Goal: Use online tool/utility: Utilize a website feature to perform a specific function

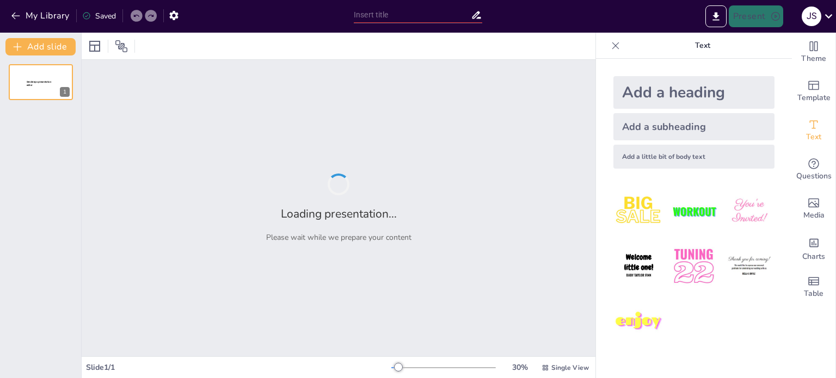
type input "Indicadores Clave para la Auditoría de Configuración de Software"
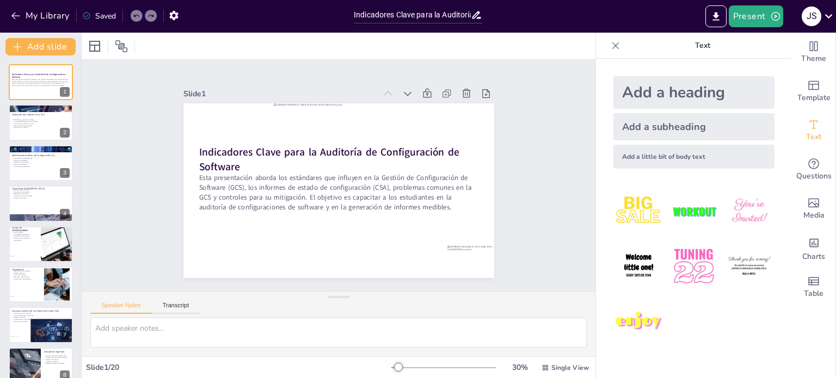
checkbox input "true"
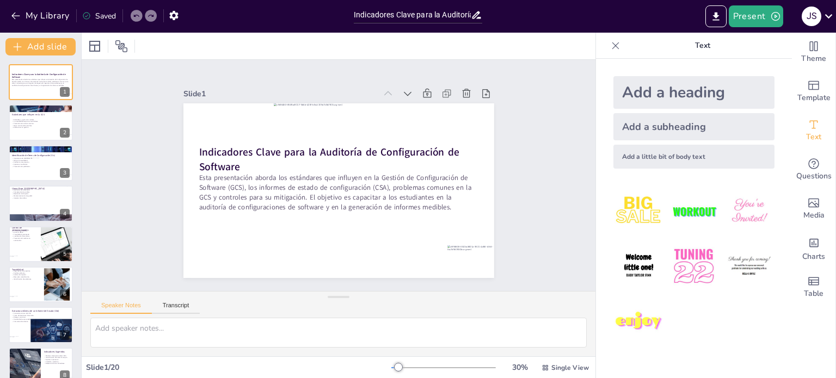
checkbox input "true"
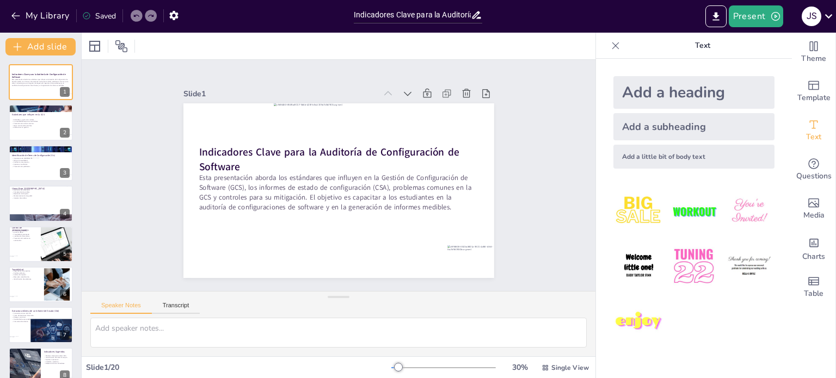
checkbox input "true"
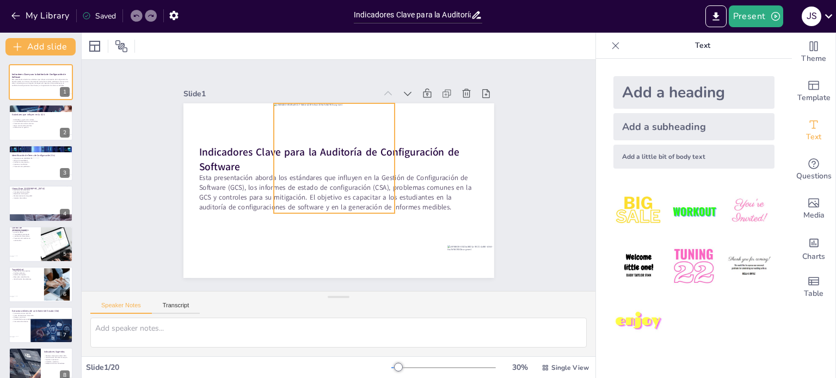
checkbox input "true"
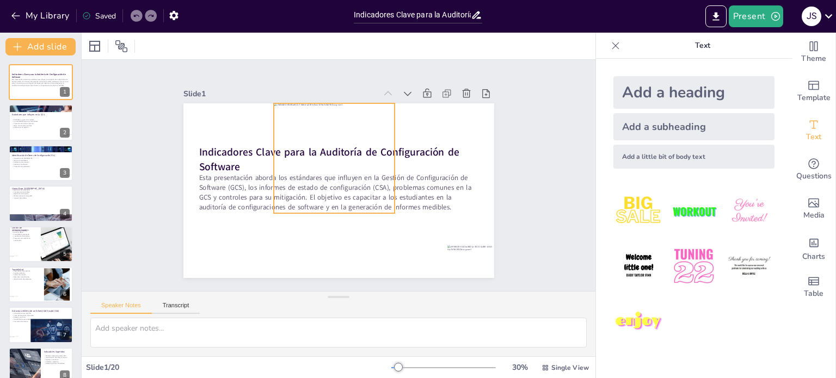
checkbox input "true"
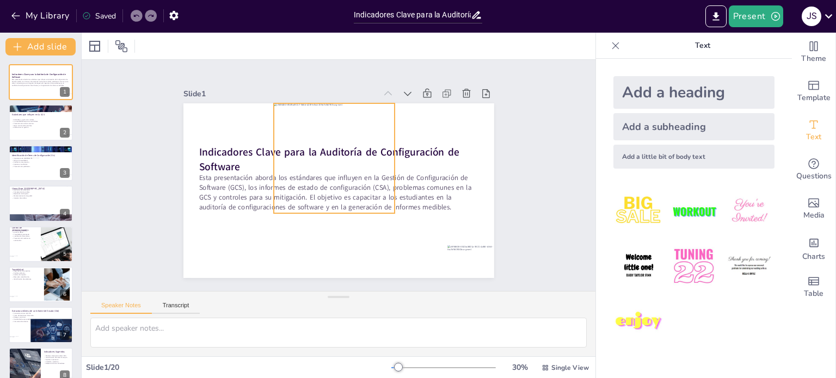
checkbox input "true"
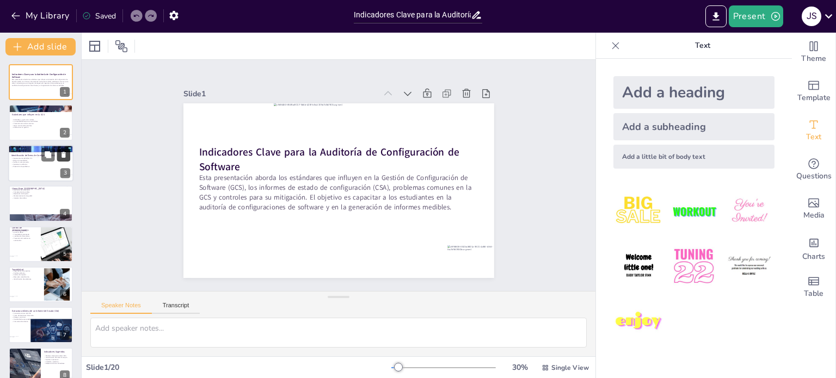
checkbox input "true"
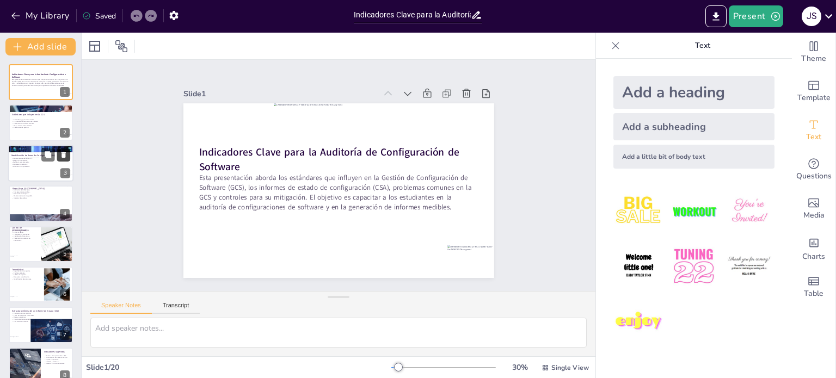
checkbox input "true"
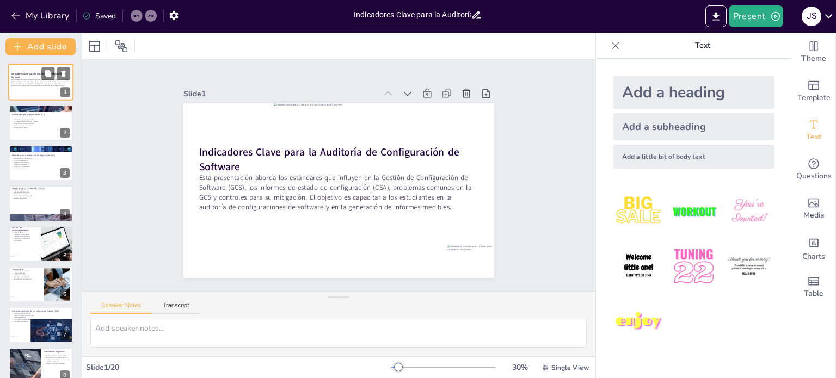
checkbox input "true"
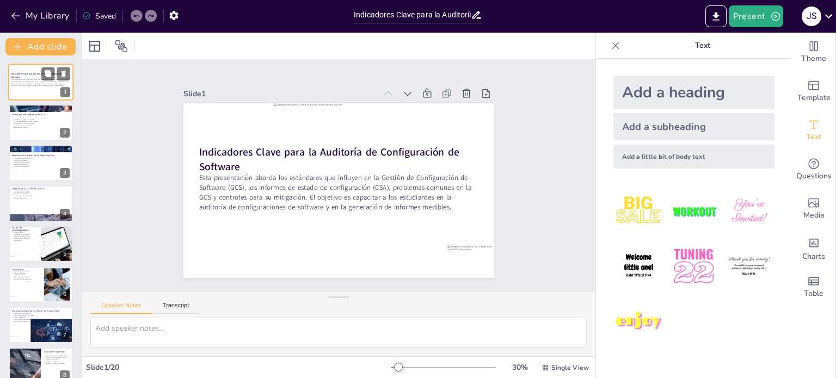
checkbox input "true"
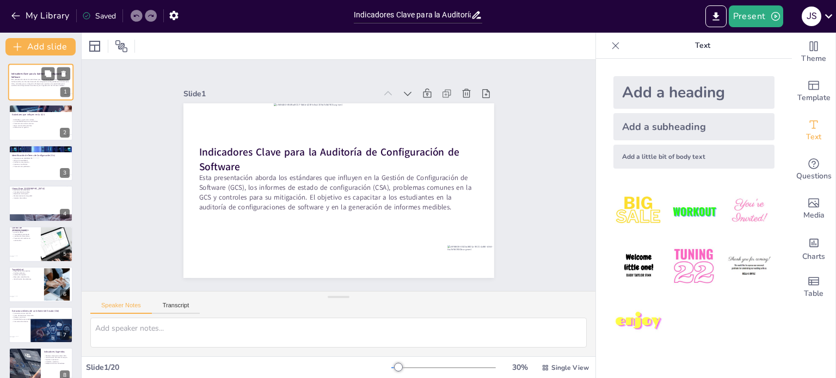
checkbox input "true"
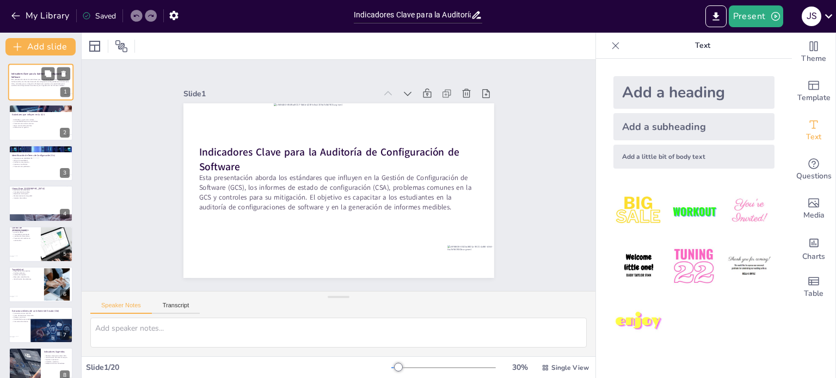
checkbox input "true"
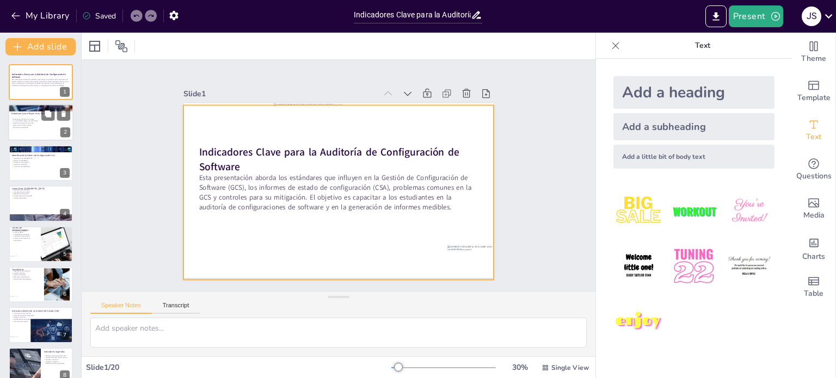
checkbox input "true"
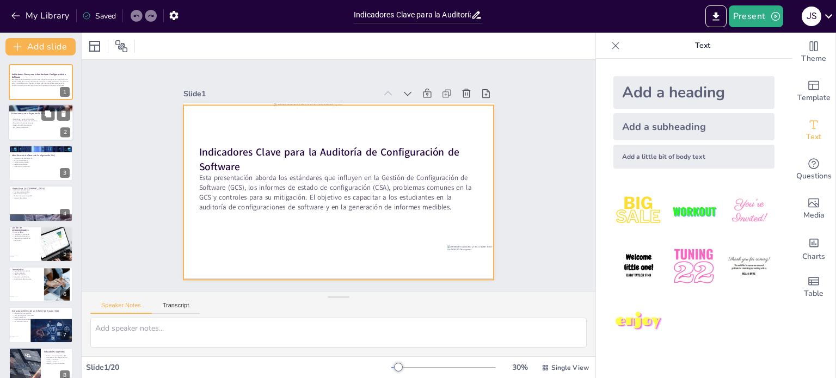
checkbox input "true"
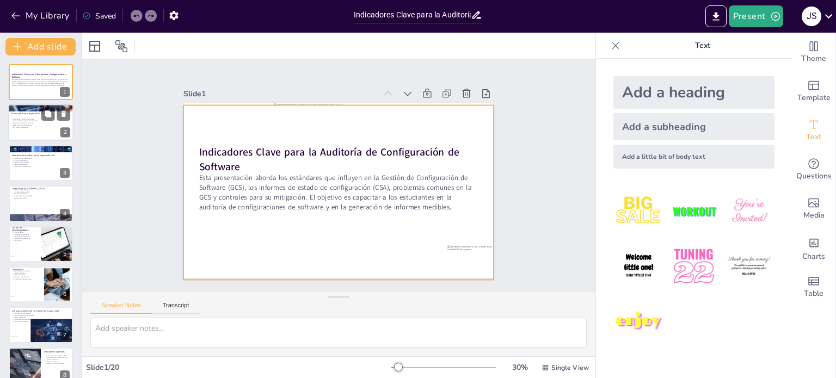
checkbox input "true"
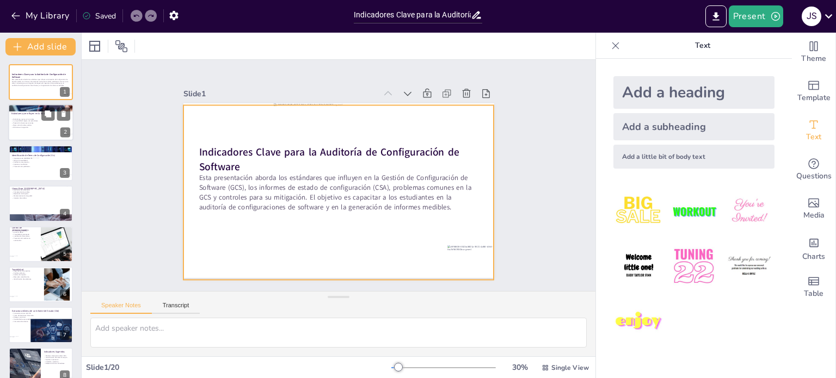
checkbox input "true"
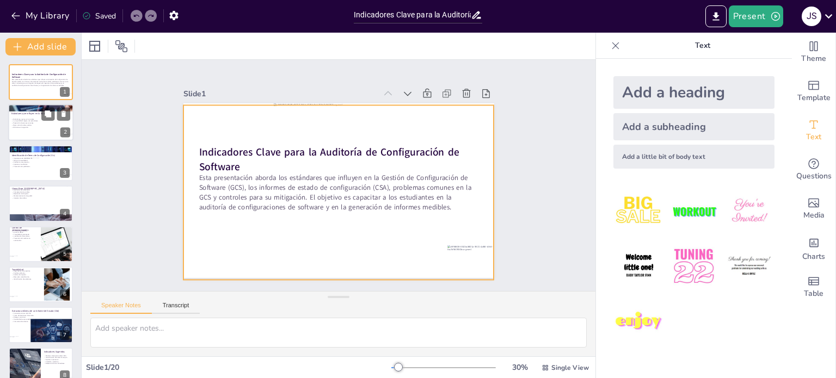
checkbox input "true"
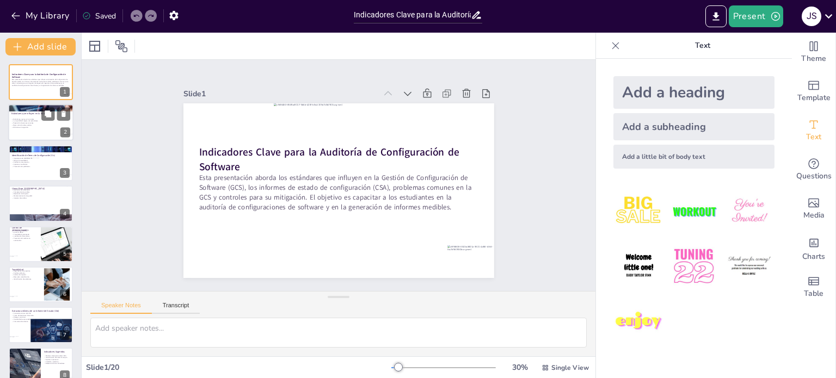
checkbox input "true"
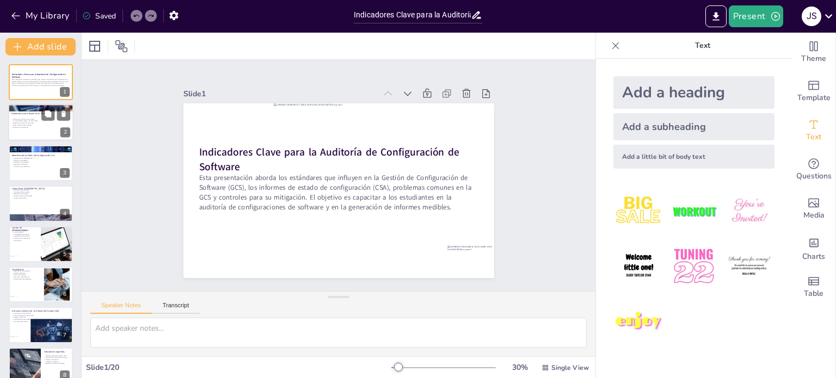
click at [32, 123] on p "Prevención de errores comunes." at bounding box center [40, 124] width 59 height 2
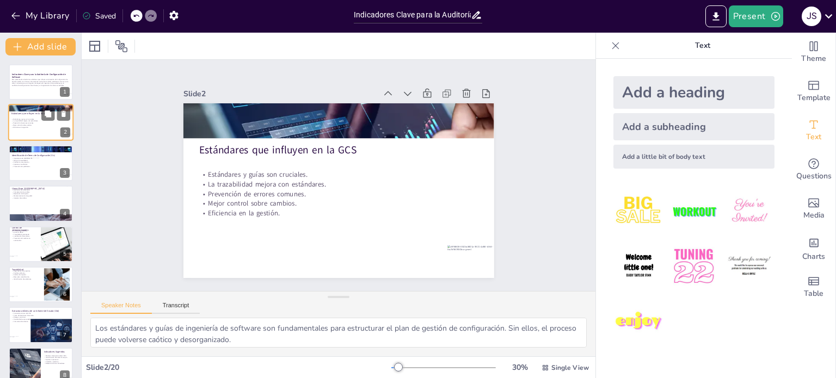
type textarea "Los estándares y guías de ingeniería de software son fundamentales para estruct…"
checkbox input "true"
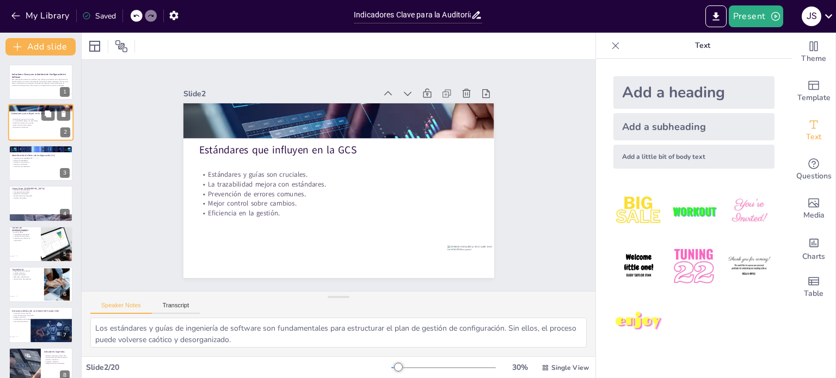
checkbox input "true"
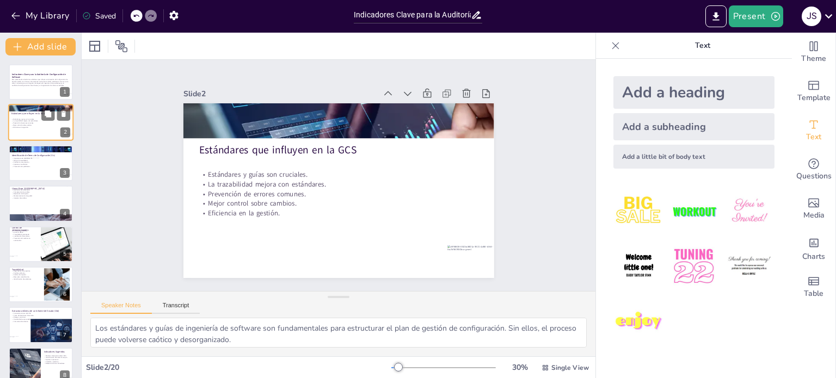
checkbox input "true"
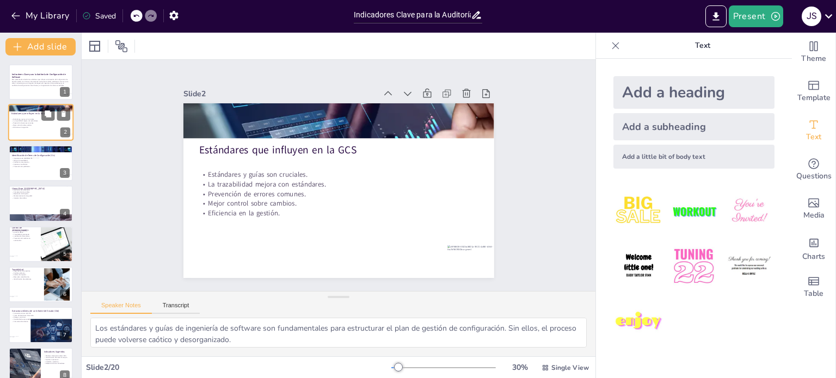
checkbox input "true"
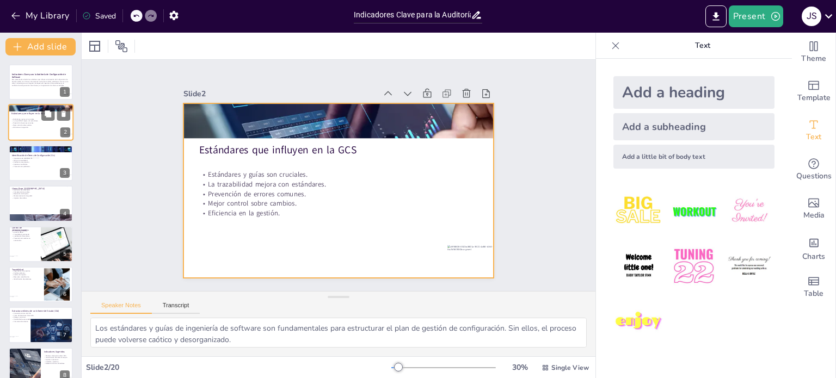
checkbox input "true"
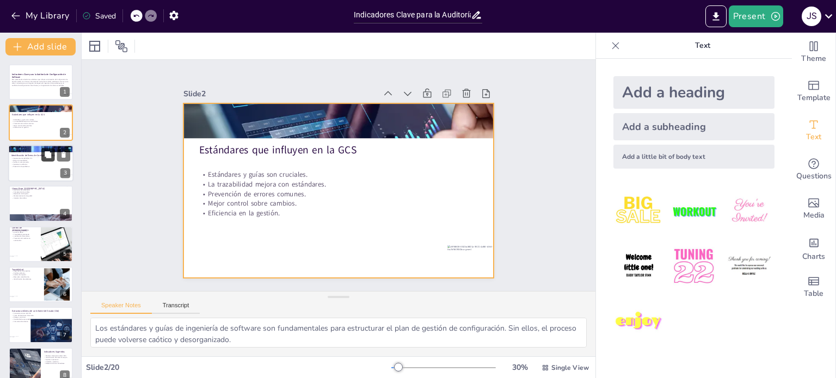
checkbox input "true"
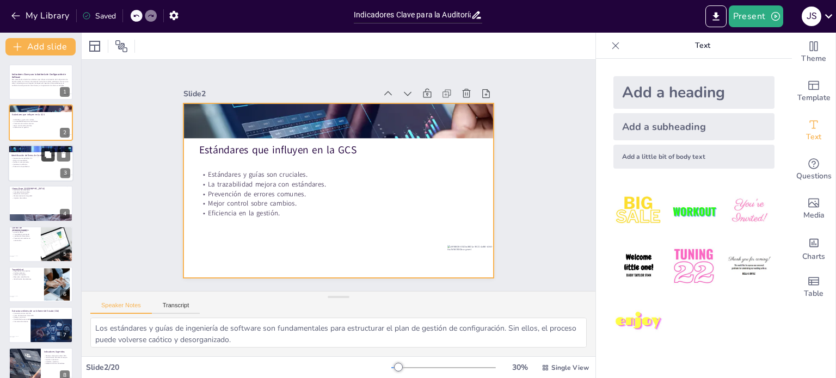
checkbox input "true"
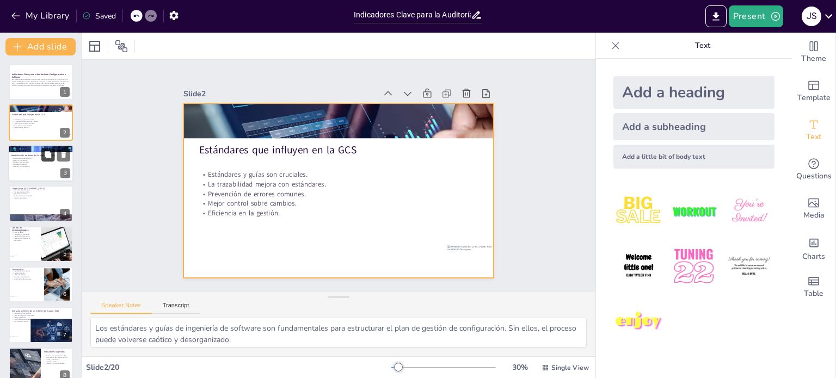
checkbox input "true"
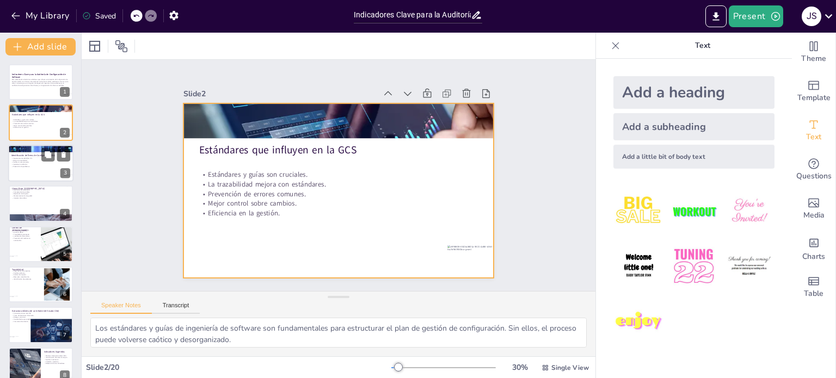
checkbox input "true"
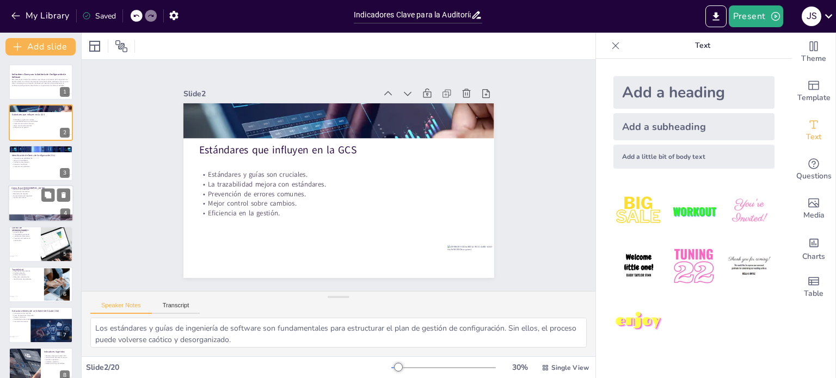
checkbox input "true"
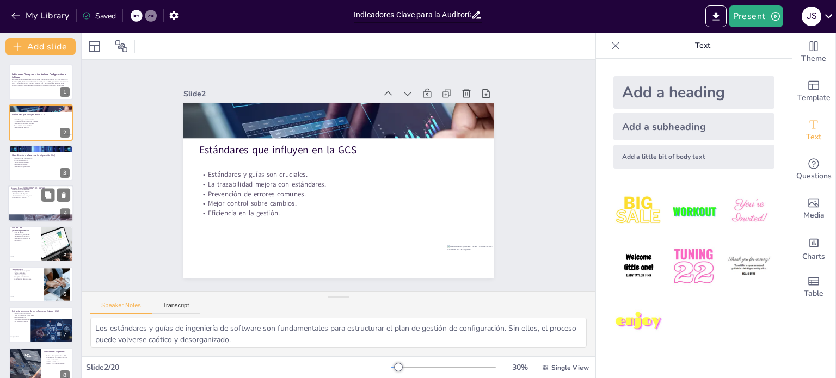
checkbox input "true"
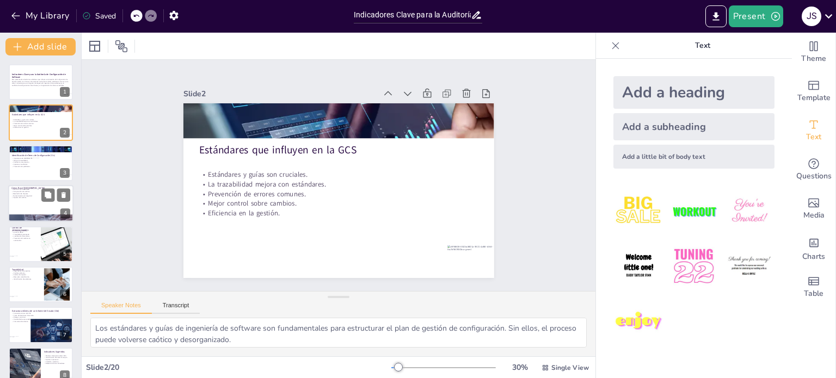
click at [31, 198] on div at bounding box center [41, 203] width 33 height 29
type textarea "Las líneas base se definen como estados "congelados" de ICs, lo que permite com…"
checkbox input "true"
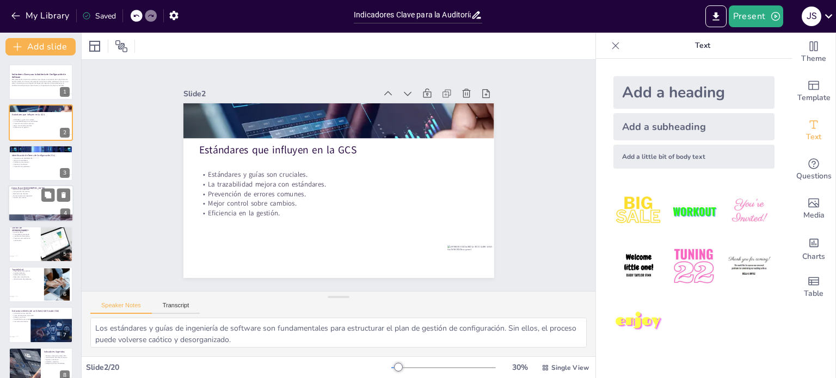
checkbox input "true"
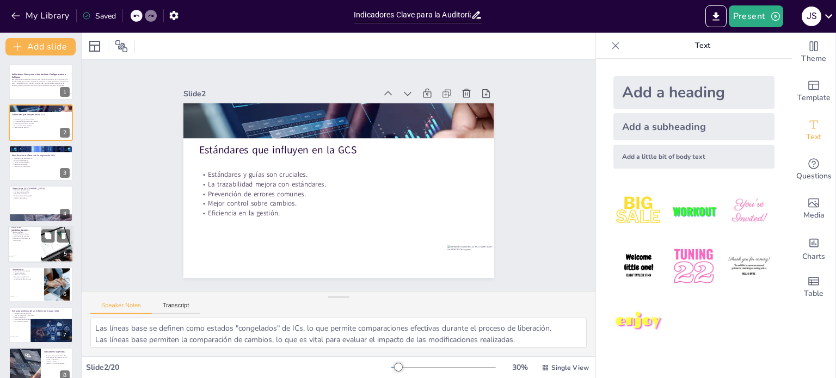
checkbox input "true"
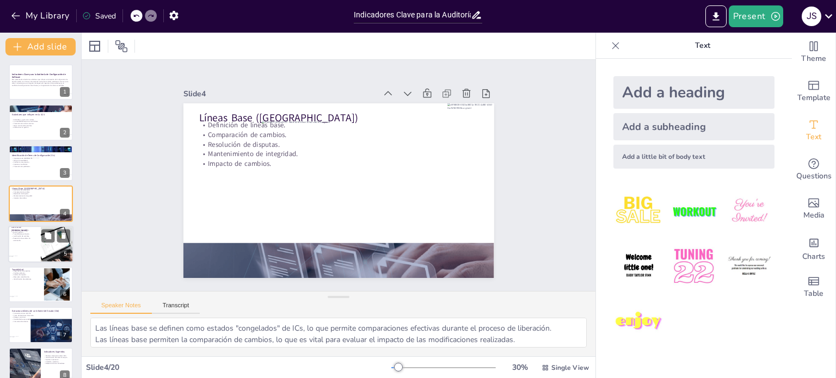
checkbox input "true"
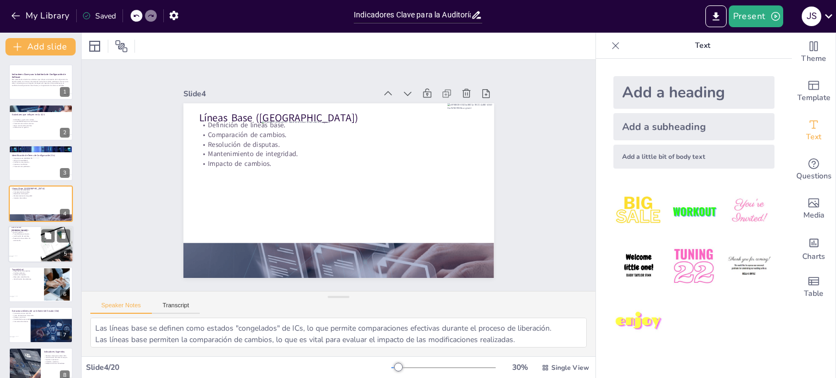
checkbox input "true"
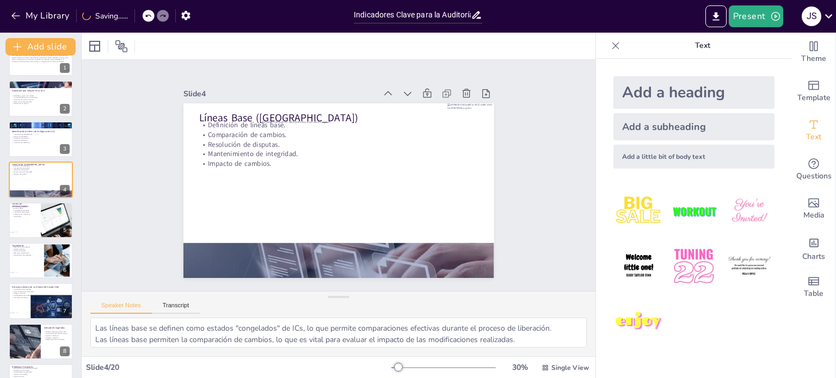
checkbox input "true"
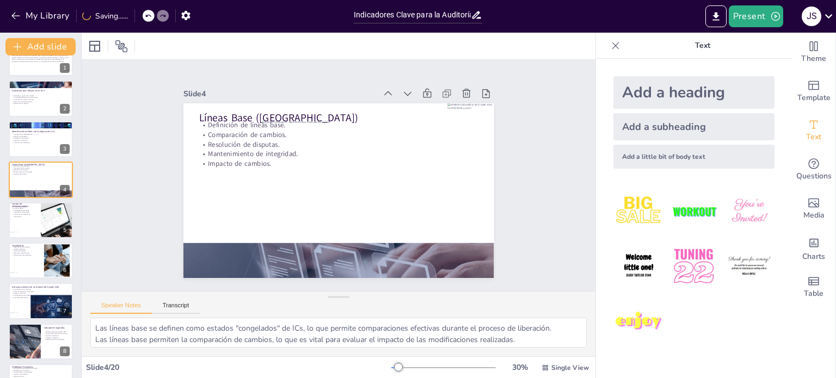
checkbox input "true"
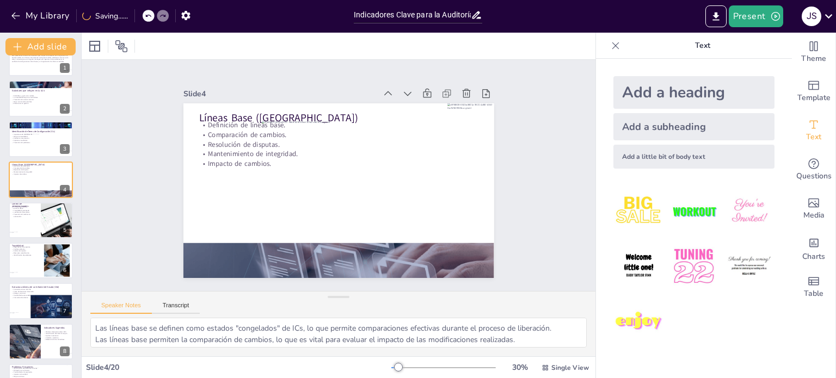
checkbox input "true"
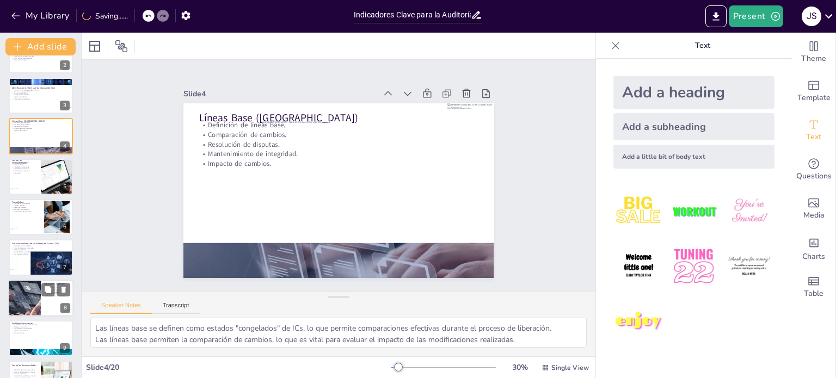
checkbox input "true"
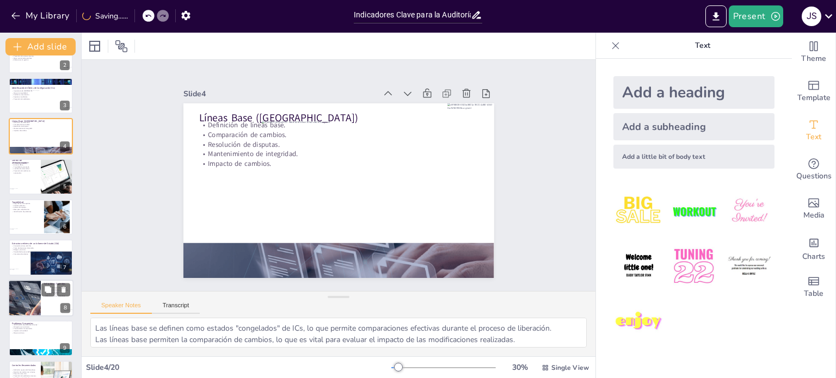
checkbox input "true"
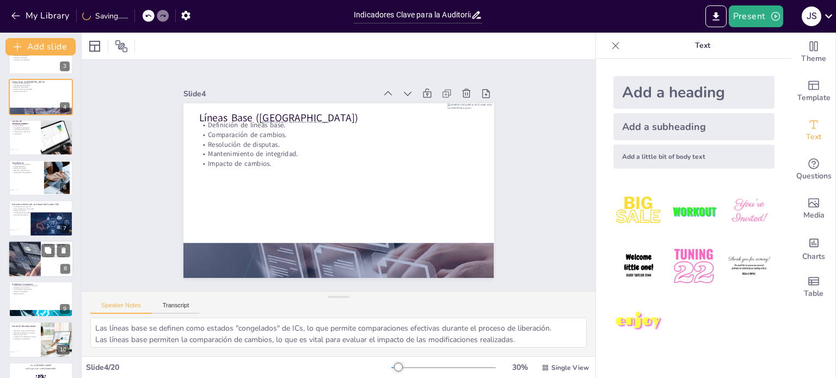
checkbox input "true"
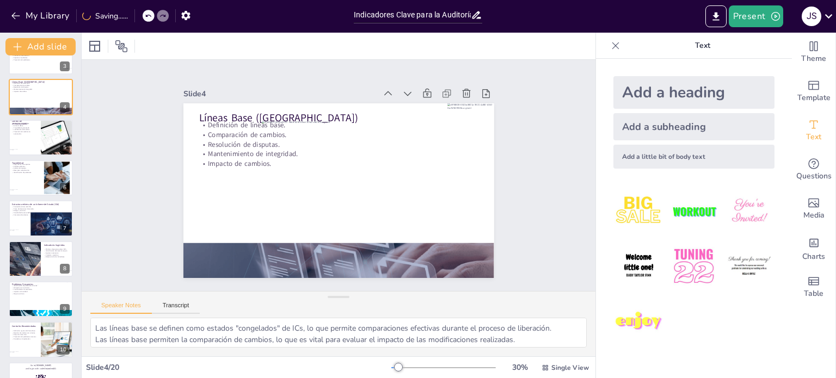
checkbox input "true"
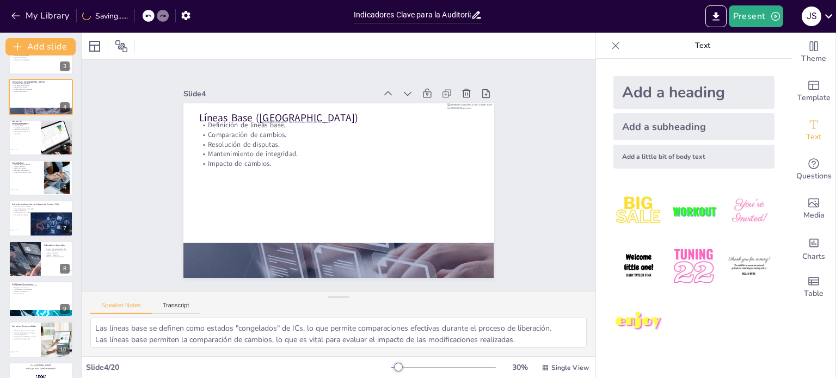
checkbox input "true"
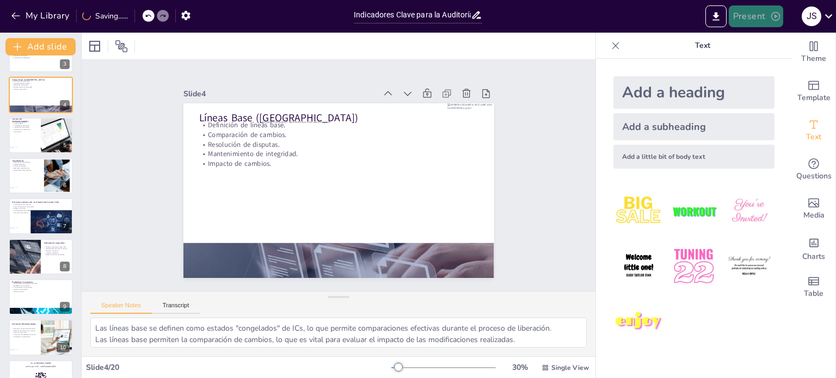
click at [760, 14] on button "Present" at bounding box center [756, 16] width 54 height 22
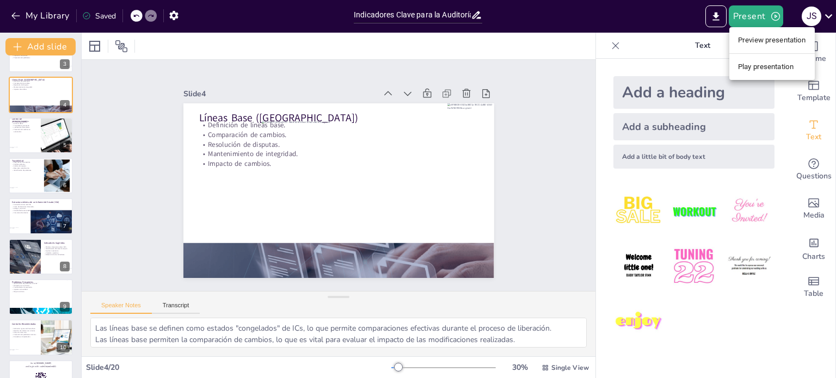
click at [33, 139] on div at bounding box center [418, 189] width 836 height 378
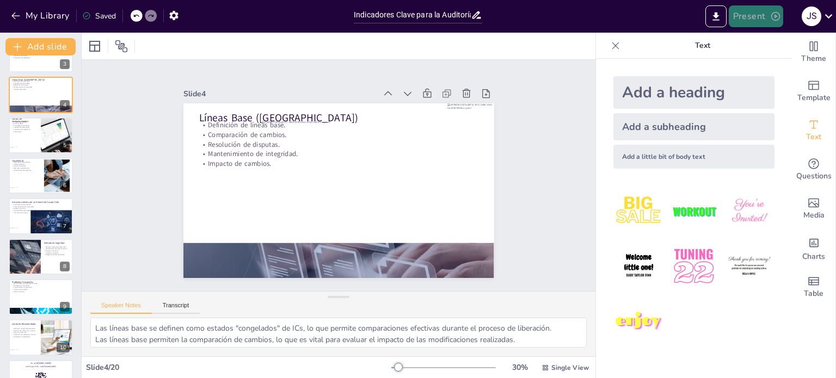
click at [763, 19] on button "Present" at bounding box center [756, 16] width 54 height 22
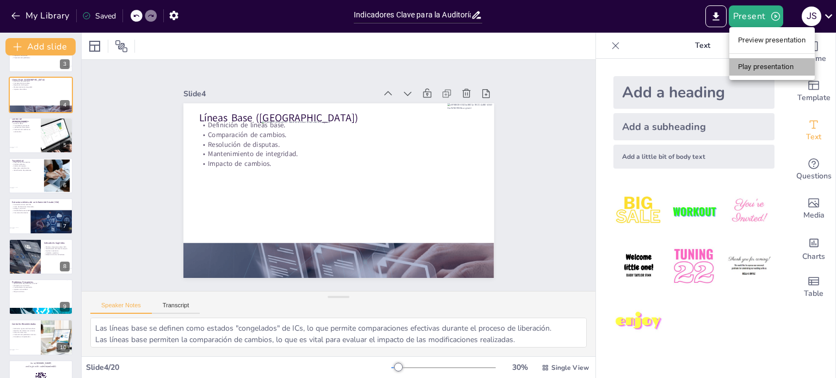
click at [777, 68] on li "Play presentation" at bounding box center [772, 66] width 85 height 17
